Goal: Task Accomplishment & Management: Complete application form

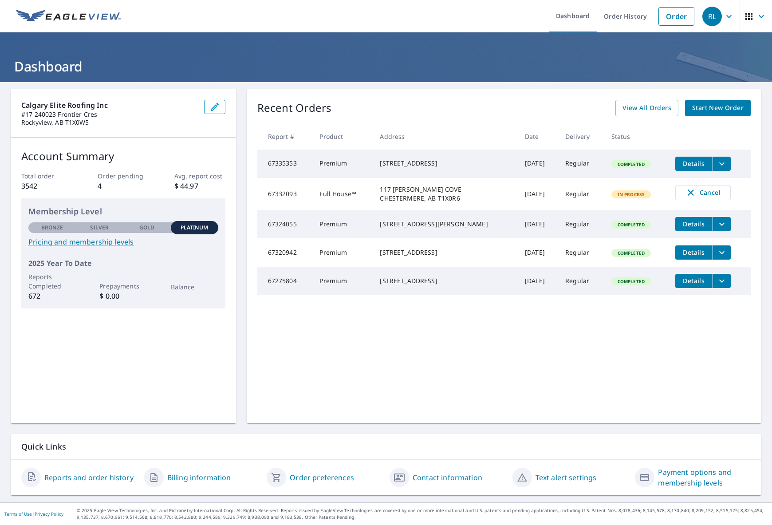
click at [713, 107] on span "Start New Order" at bounding box center [717, 107] width 51 height 11
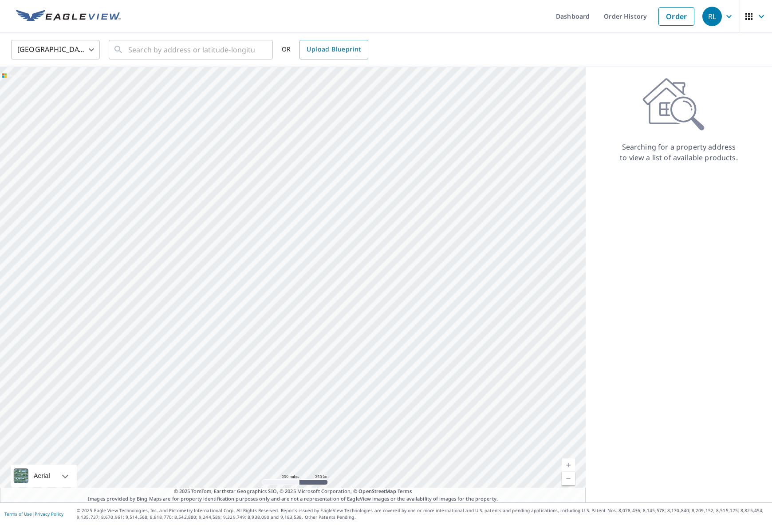
click at [93, 49] on body "RL RL Dashboard Order History Order RL United States US ​ ​ OR Upload Blueprint…" at bounding box center [386, 262] width 772 height 525
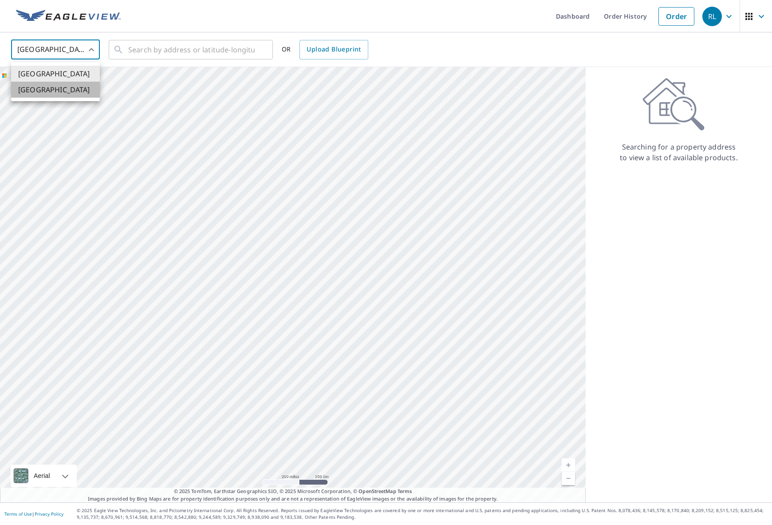
click at [63, 87] on li "[GEOGRAPHIC_DATA]" at bounding box center [55, 90] width 89 height 16
type input "CA"
click at [162, 54] on input "text" at bounding box center [191, 49] width 126 height 25
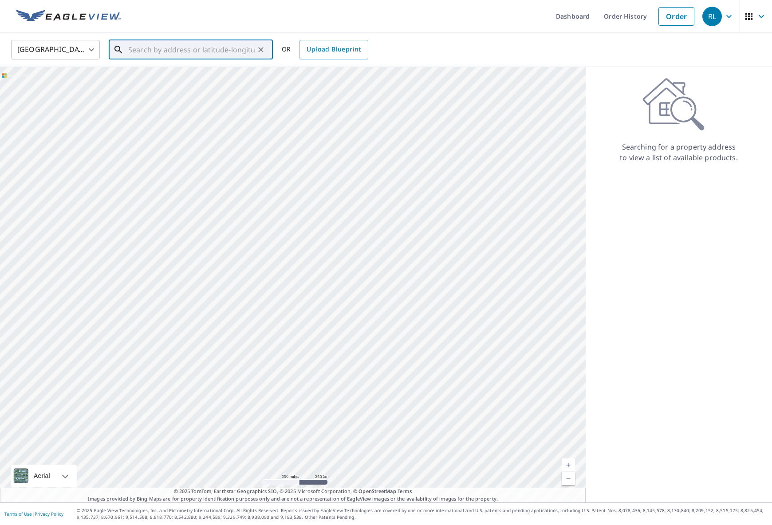
paste input "[STREET_ADDRESS]"
click at [189, 78] on span "[STREET_ADDRESS]" at bounding box center [195, 75] width 139 height 11
type input "[STREET_ADDRESS]"
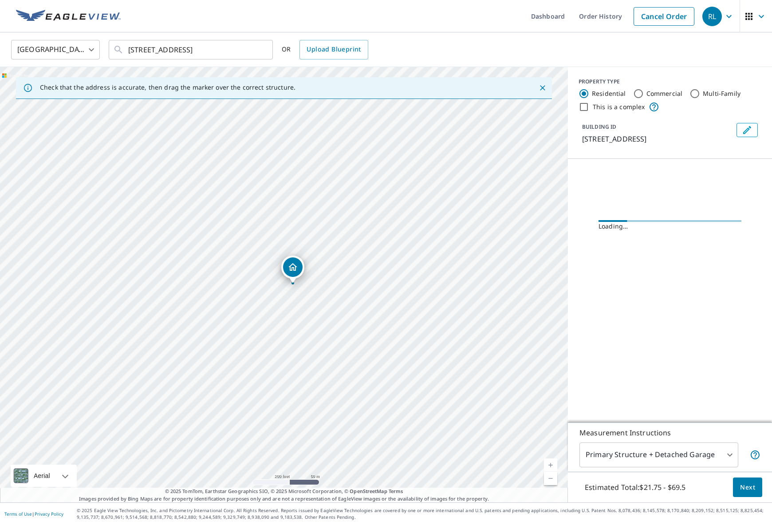
click at [749, 492] on button "Next" at bounding box center [747, 487] width 29 height 20
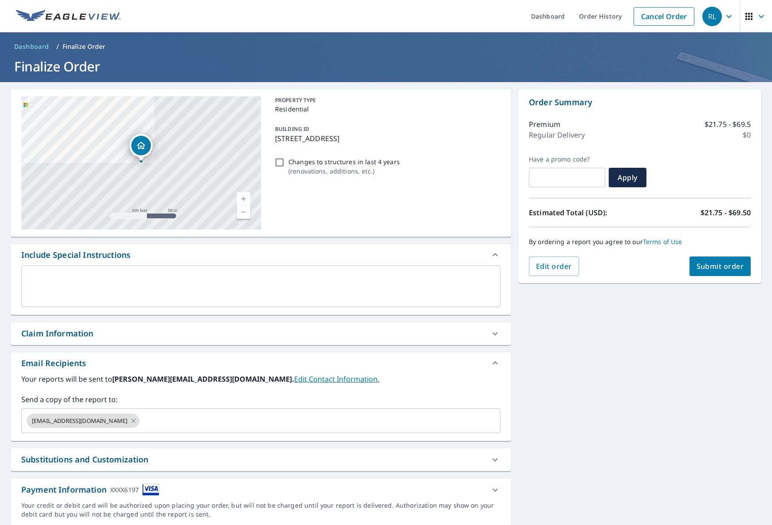
checkbox input "true"
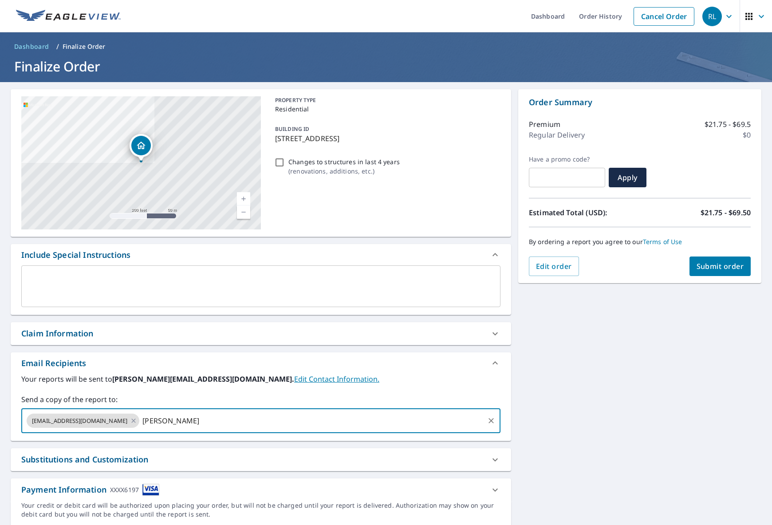
type input "[PERSON_NAME][EMAIL_ADDRESS][DOMAIN_NAME]"
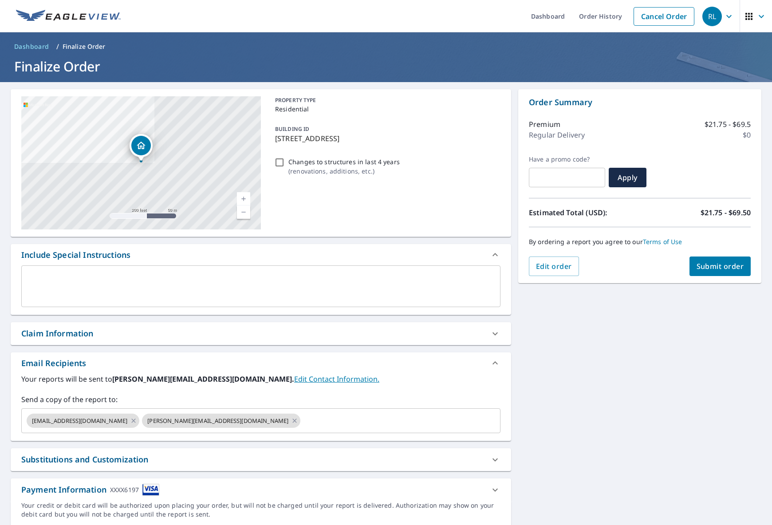
click at [416, 379] on label "Your reports will be sent to [PERSON_NAME][EMAIL_ADDRESS][DOMAIN_NAME]. Edit Co…" at bounding box center [260, 378] width 479 height 11
click at [708, 268] on span "Submit order" at bounding box center [719, 266] width 47 height 10
checkbox input "true"
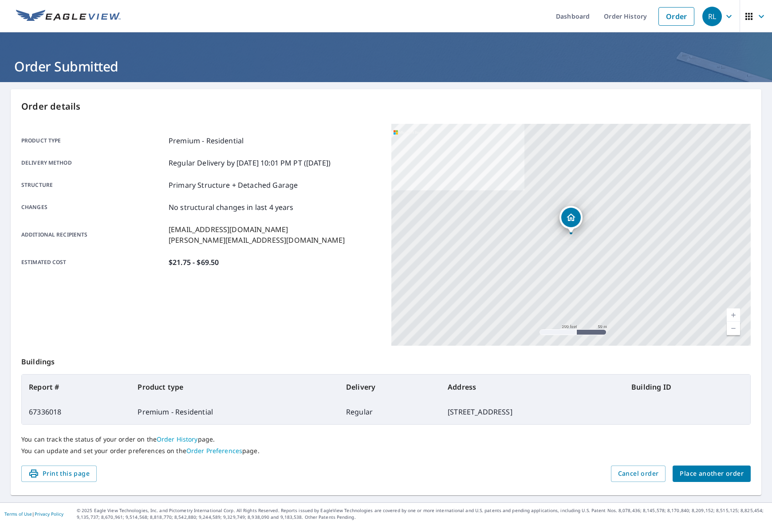
click at [713, 473] on span "Place another order" at bounding box center [711, 473] width 64 height 11
